Goal: Task Accomplishment & Management: Use online tool/utility

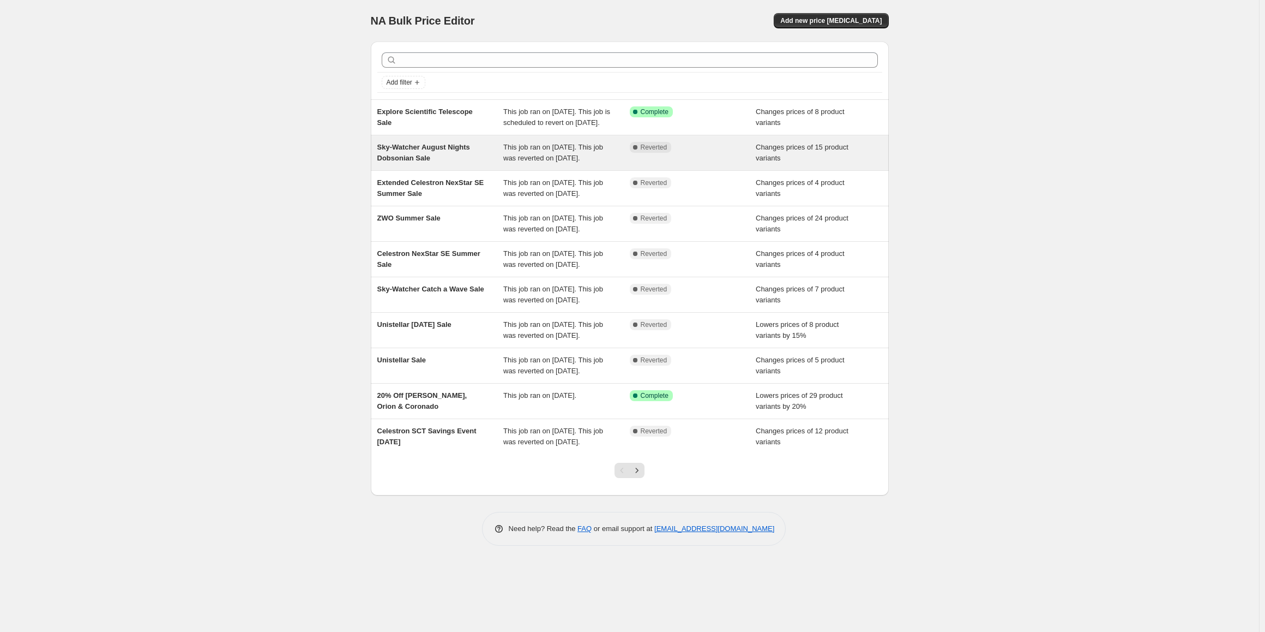
click at [398, 162] on span "Sky-Watcher August Nights Dobsonian Sale" at bounding box center [423, 152] width 93 height 19
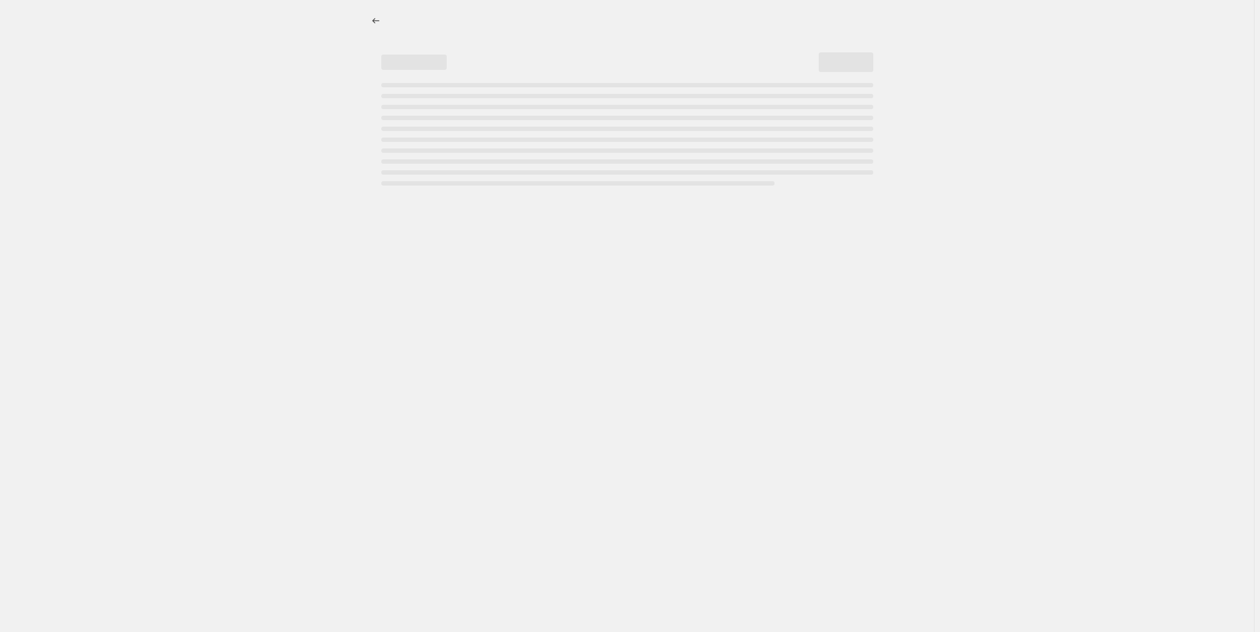
select select "collection"
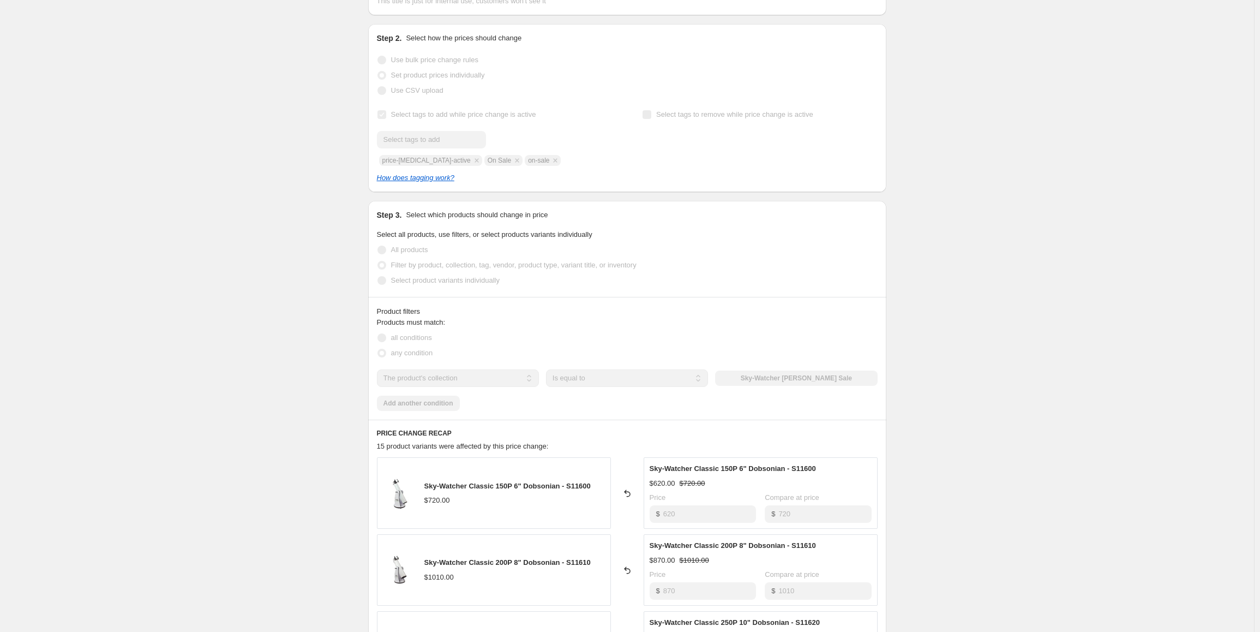
scroll to position [109, 0]
